Goal: Task Accomplishment & Management: Manage account settings

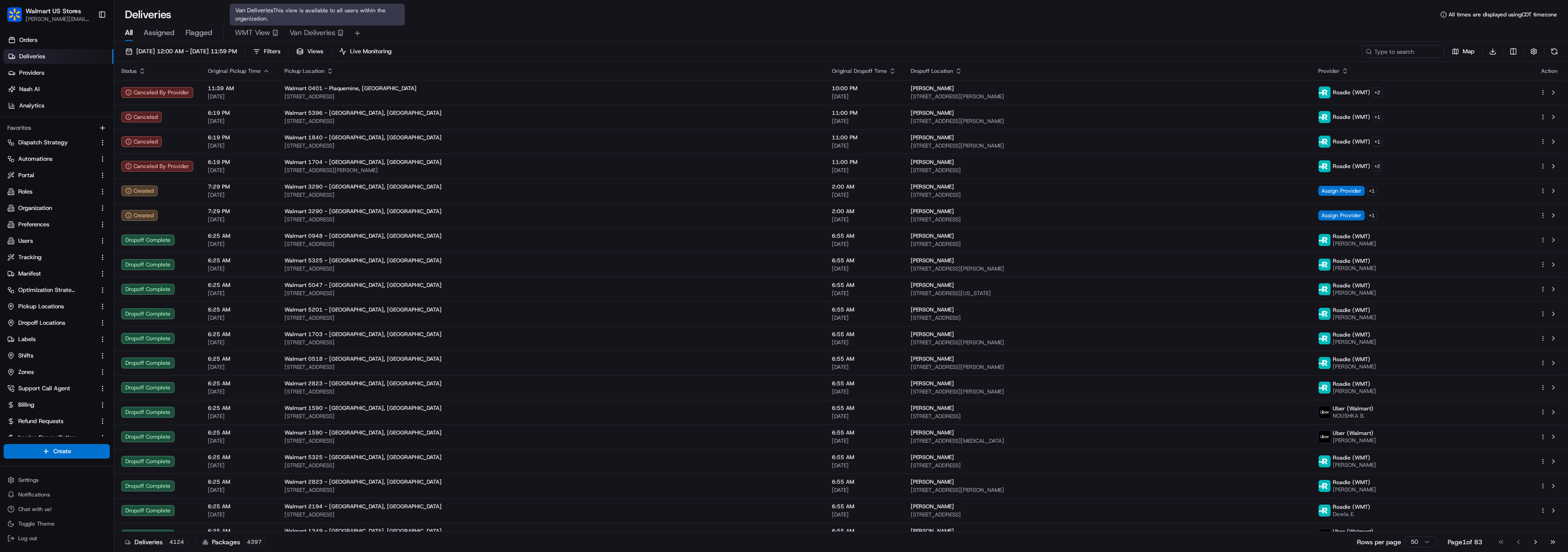
click at [310, 36] on span "Van Deliveries" at bounding box center [312, 32] width 46 height 11
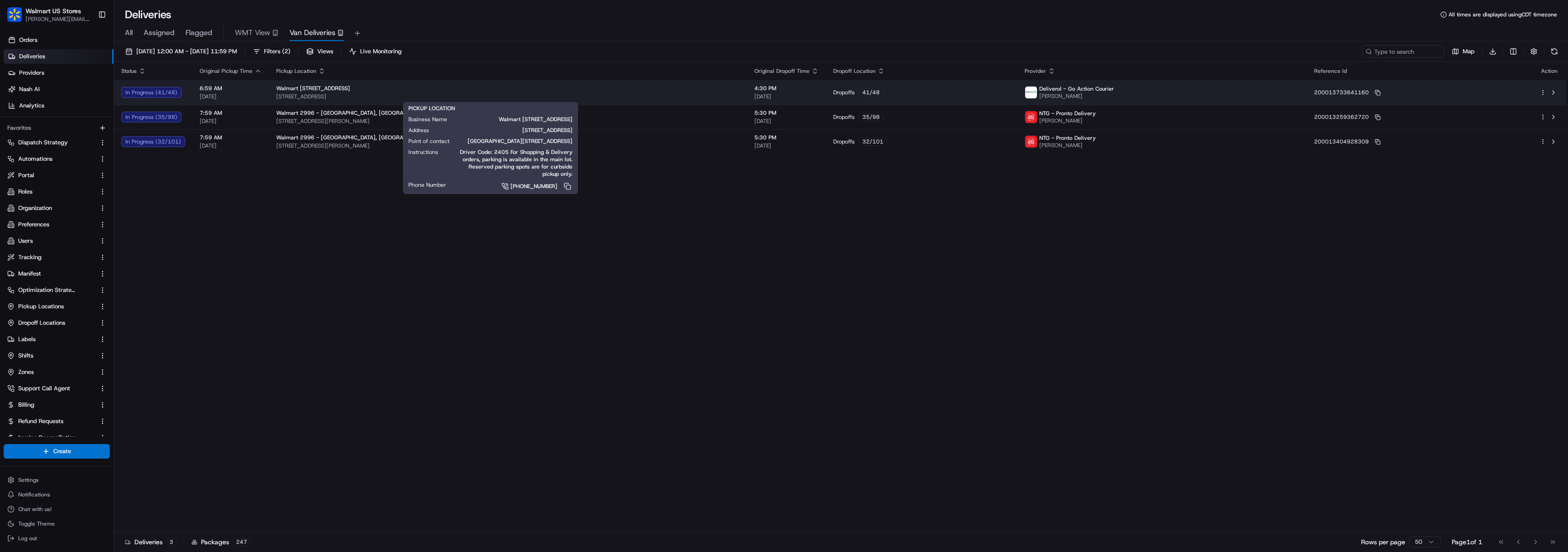
click at [576, 89] on div "Walmart [STREET_ADDRESS]" at bounding box center [508, 88] width 464 height 7
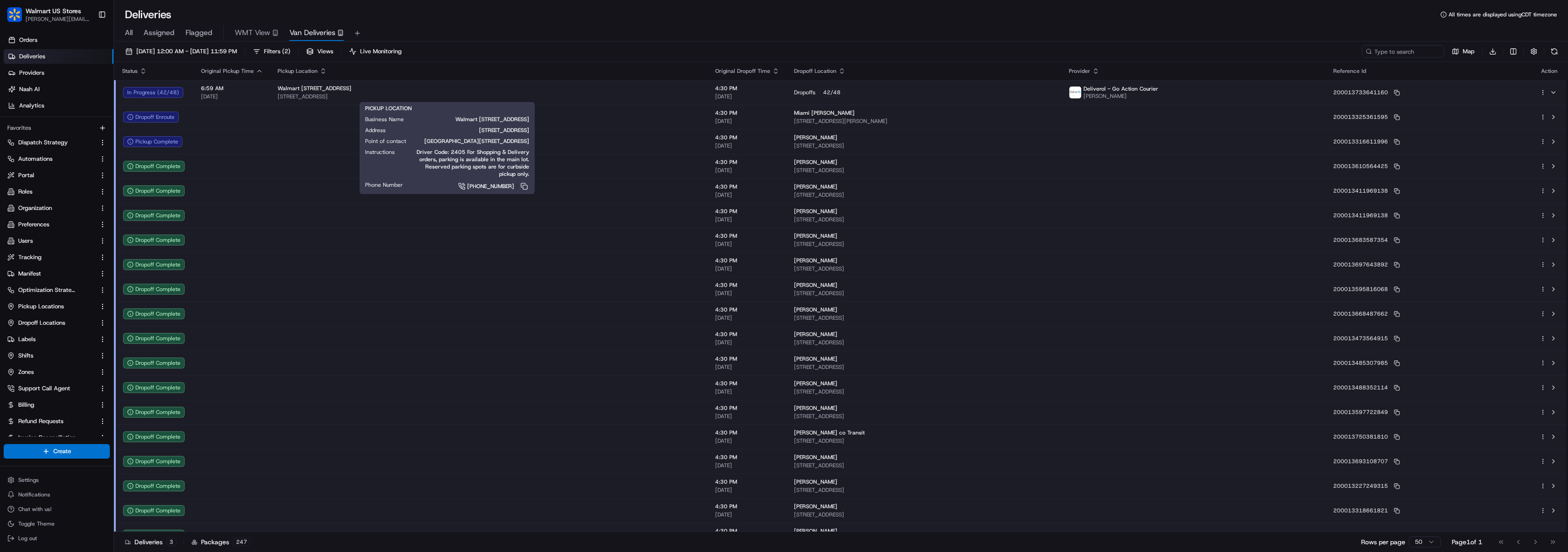
click at [987, 41] on div "All Assigned Flagged WMT View Van Deliveries" at bounding box center [841, 33] width 1454 height 16
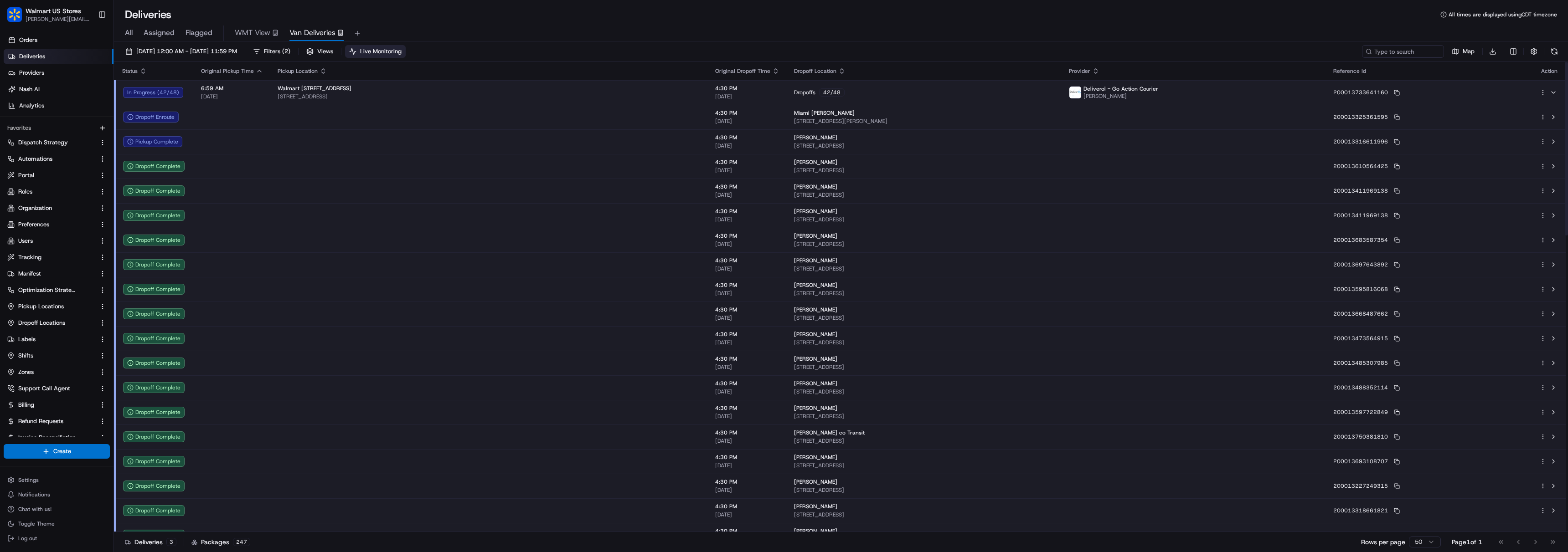
click at [405, 57] on button "Live Monitoring" at bounding box center [376, 51] width 61 height 13
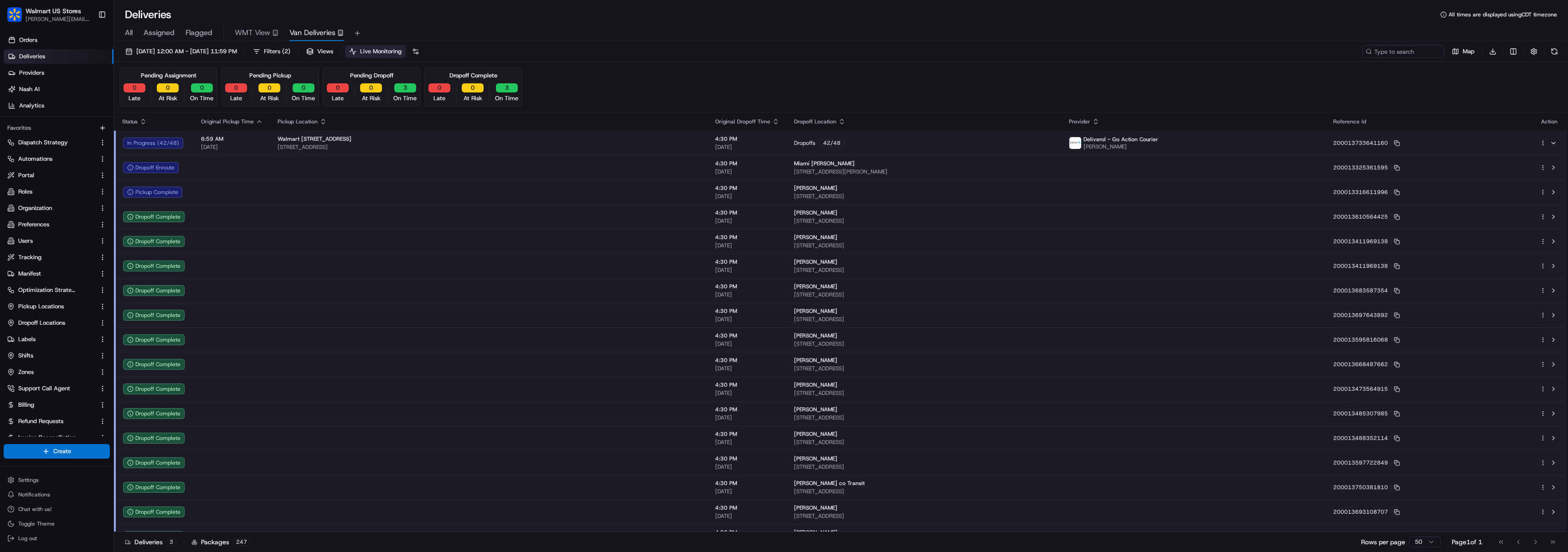
click at [405, 56] on button "Live Monitoring" at bounding box center [376, 51] width 61 height 13
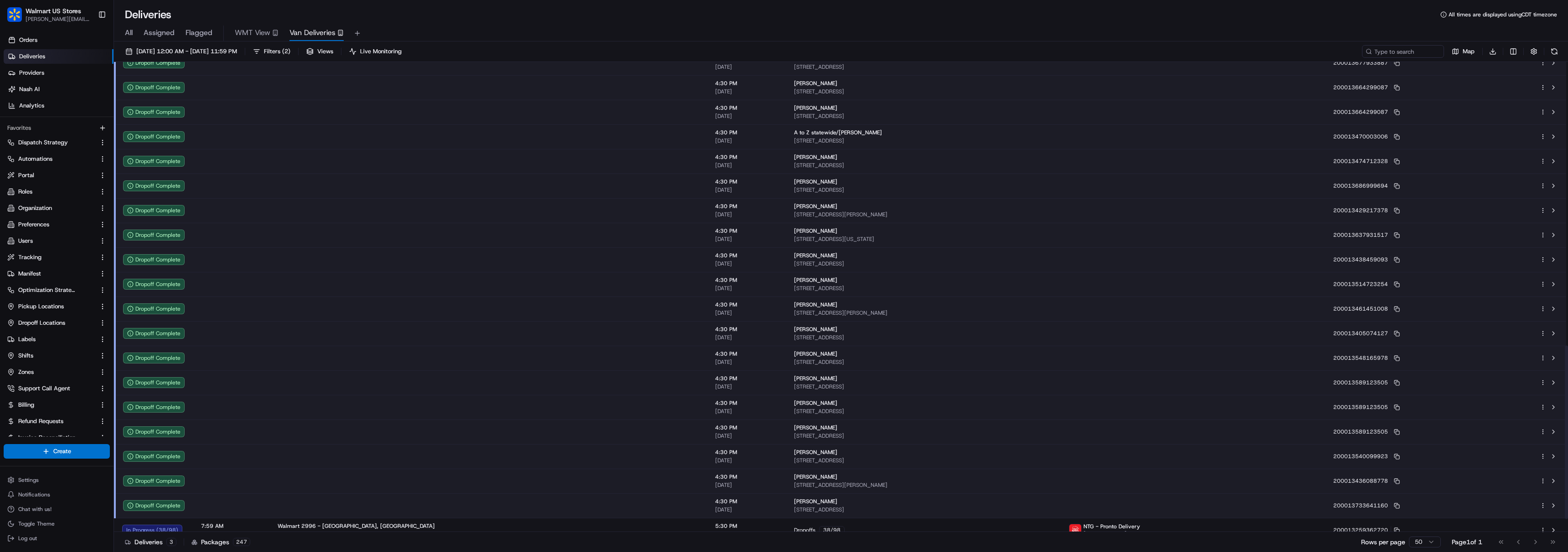
scroll to position [802, 0]
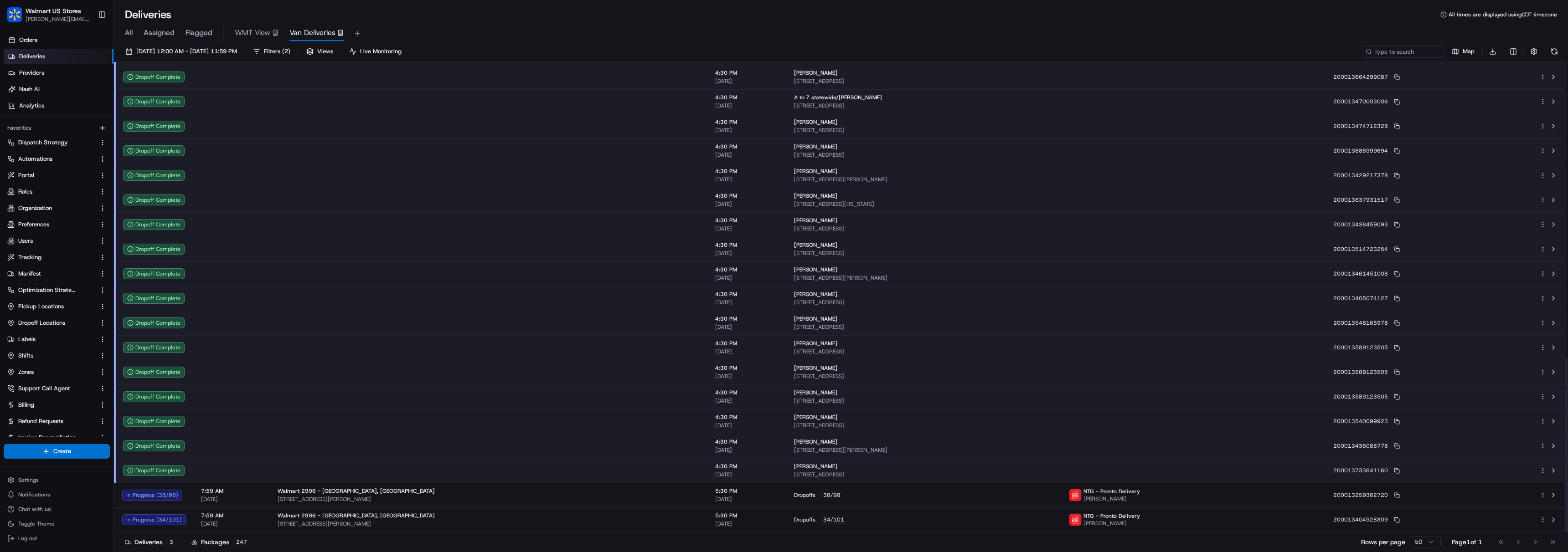
click at [345, 45] on button "Live Monitoring" at bounding box center [376, 51] width 61 height 13
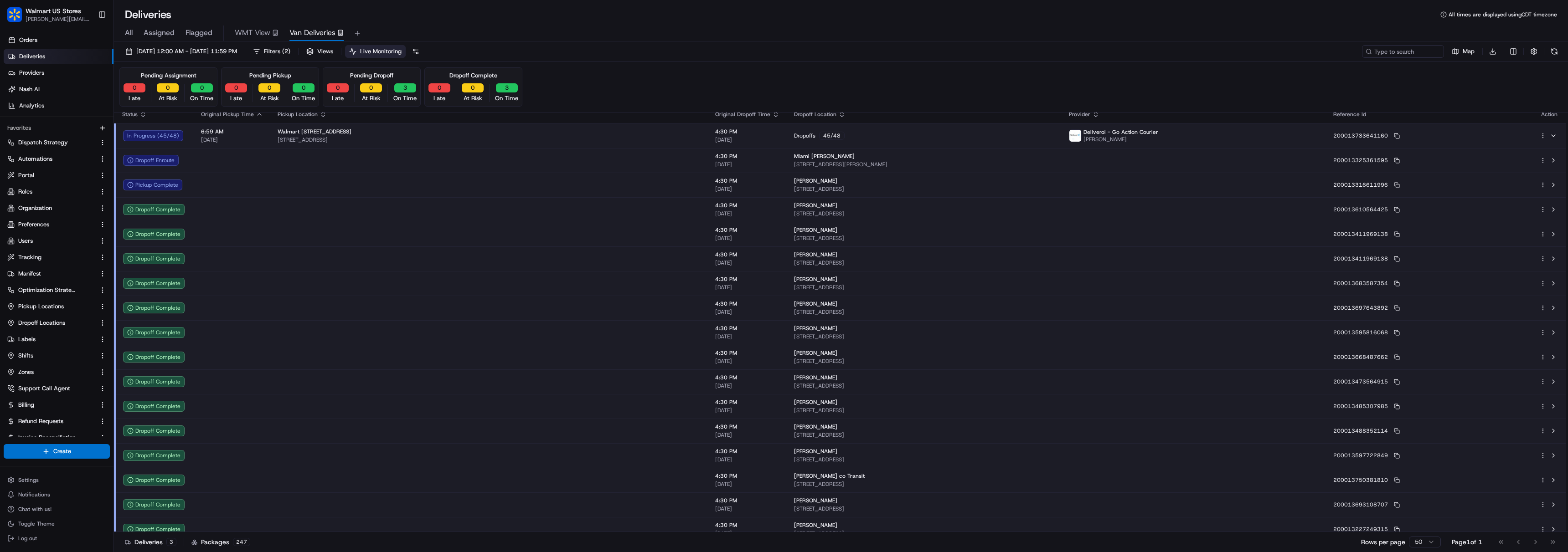
scroll to position [4, 0]
click at [333, 55] on span "Views" at bounding box center [325, 51] width 16 height 8
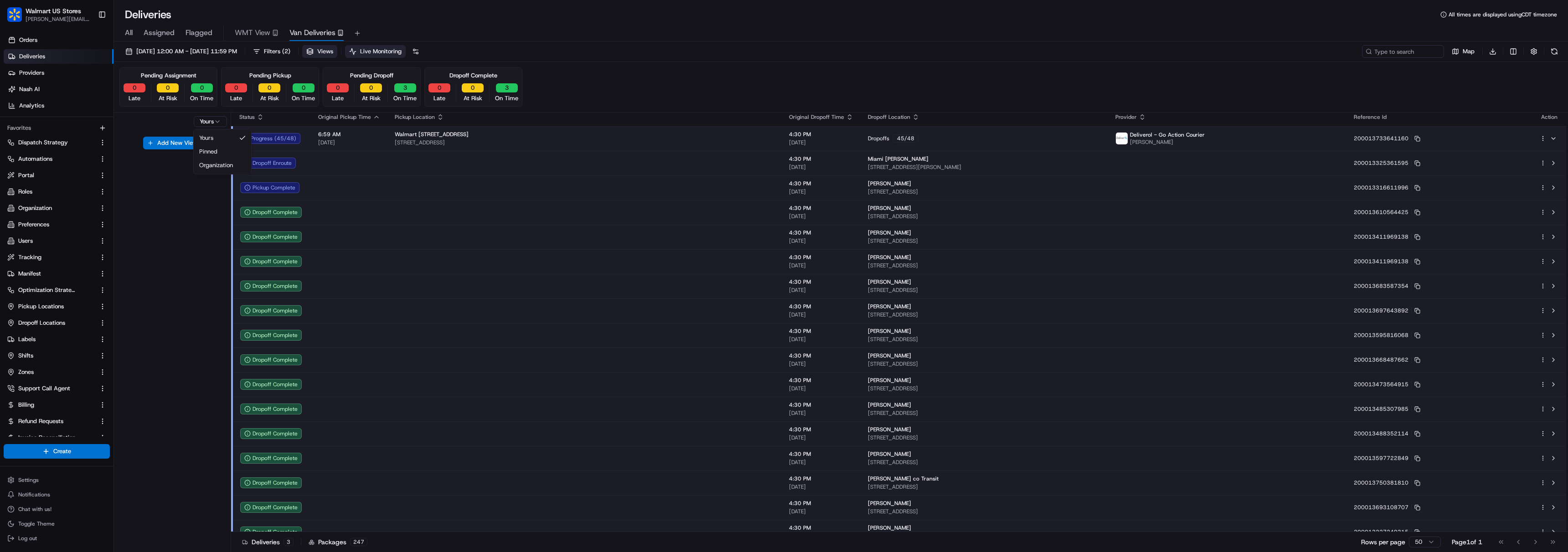
click at [210, 126] on html "Walmart US Stores [PERSON_NAME][EMAIL_ADDRESS][DOMAIN_NAME] Toggle Sidebar Orde…" at bounding box center [784, 276] width 1568 height 552
click at [210, 124] on html "Walmart US Stores [PERSON_NAME][EMAIL_ADDRESS][DOMAIN_NAME] Toggle Sidebar Orde…" at bounding box center [784, 276] width 1568 height 552
click at [178, 143] on button "Add New View" at bounding box center [172, 143] width 58 height 13
click at [167, 149] on input at bounding box center [157, 146] width 72 height 13
click at [198, 159] on html "Walmart US Stores [PERSON_NAME][EMAIL_ADDRESS][DOMAIN_NAME] Toggle Sidebar Orde…" at bounding box center [784, 276] width 1568 height 552
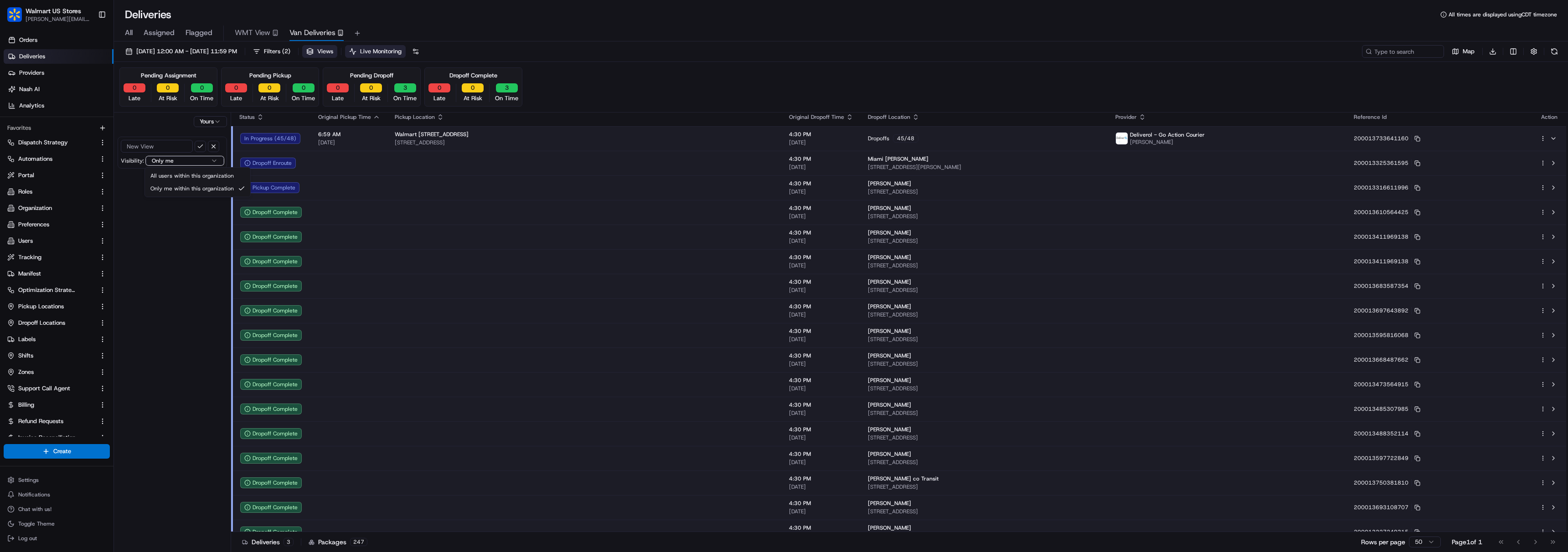
drag, startPoint x: 198, startPoint y: 159, endPoint x: 193, endPoint y: 147, distance: 13.0
click at [198, 158] on html "Walmart US Stores [PERSON_NAME][EMAIL_ADDRESS][DOMAIN_NAME] Toggle Sidebar Orde…" at bounding box center [784, 276] width 1568 height 552
click at [191, 144] on input at bounding box center [157, 146] width 72 height 13
click at [216, 144] on button "button" at bounding box center [213, 146] width 11 height 11
click at [217, 123] on html "Walmart US Stores [PERSON_NAME][EMAIL_ADDRESS][DOMAIN_NAME] Toggle Sidebar Orde…" at bounding box center [784, 276] width 1568 height 552
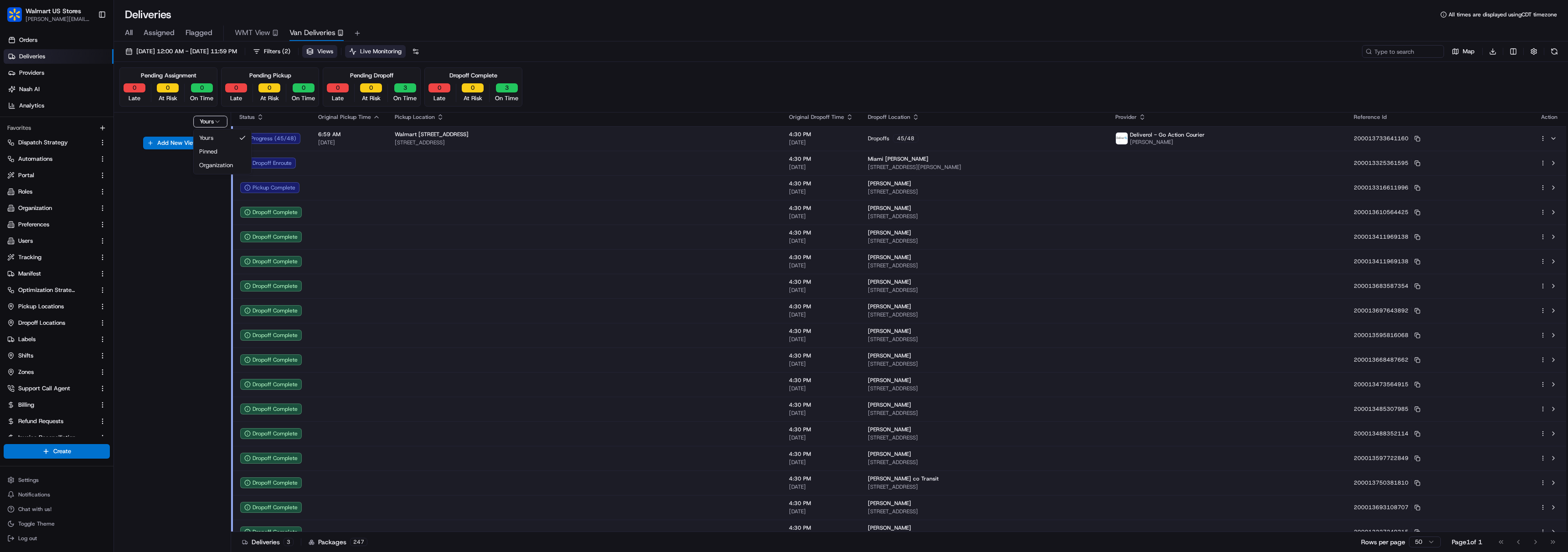
click at [217, 123] on html "Walmart US Stores [PERSON_NAME][EMAIL_ADDRESS][DOMAIN_NAME] Toggle Sidebar Orde…" at bounding box center [784, 276] width 1568 height 552
click at [333, 50] on span "Views" at bounding box center [325, 51] width 16 height 8
